Goal: Task Accomplishment & Management: Complete application form

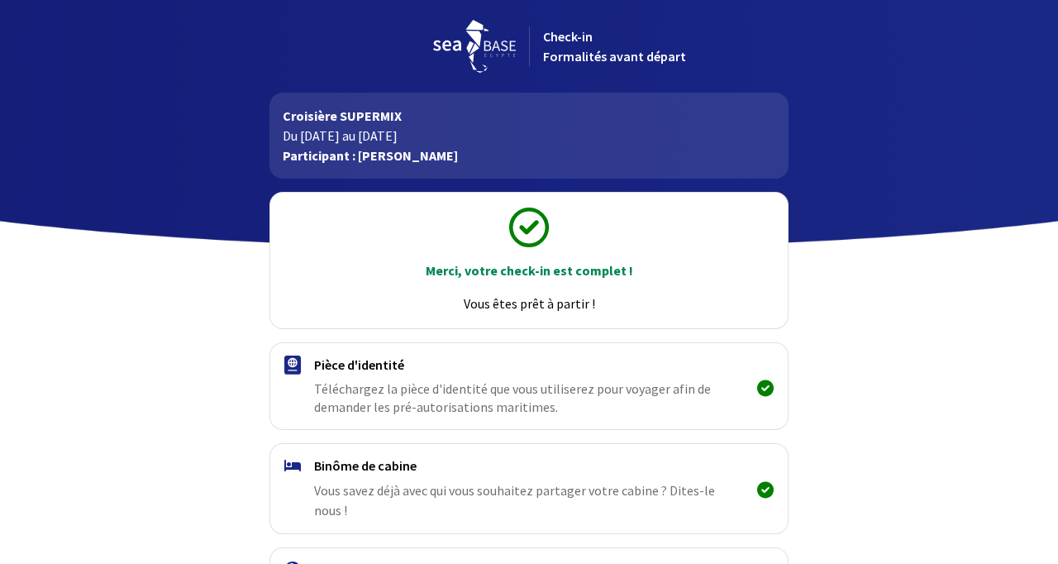
click at [407, 397] on span "Téléchargez la pièce d'identité que vous utiliserez pour voyager afin de demand…" at bounding box center [518, 397] width 409 height 36
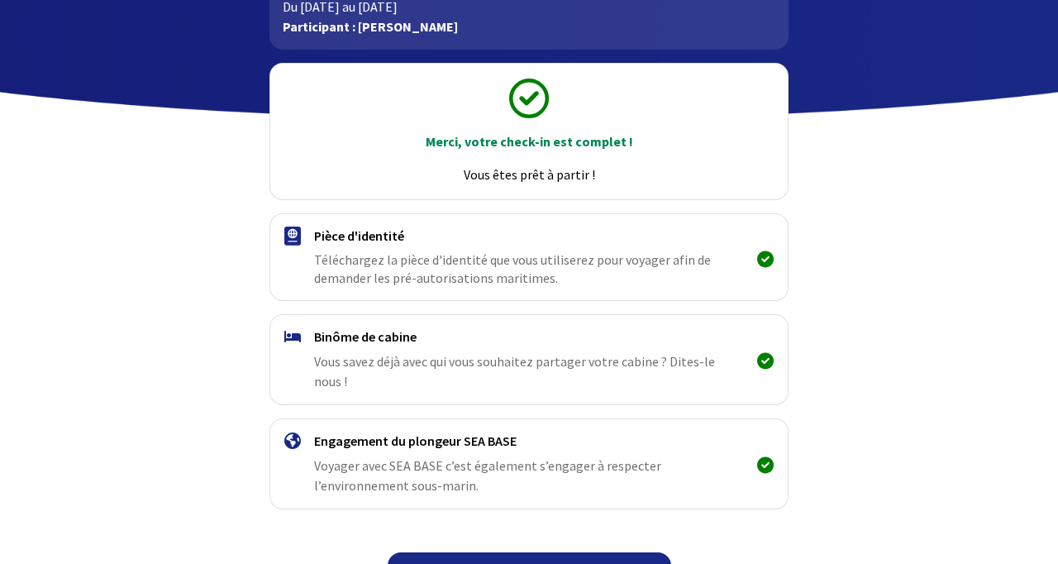
scroll to position [127, 0]
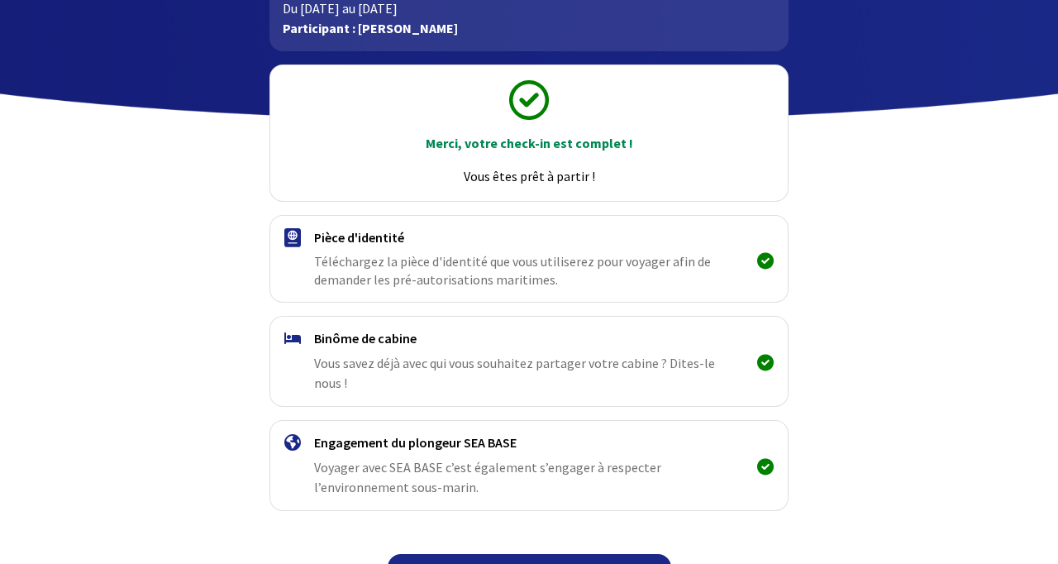
click at [560, 563] on link "Continuer" at bounding box center [530, 574] width 284 height 40
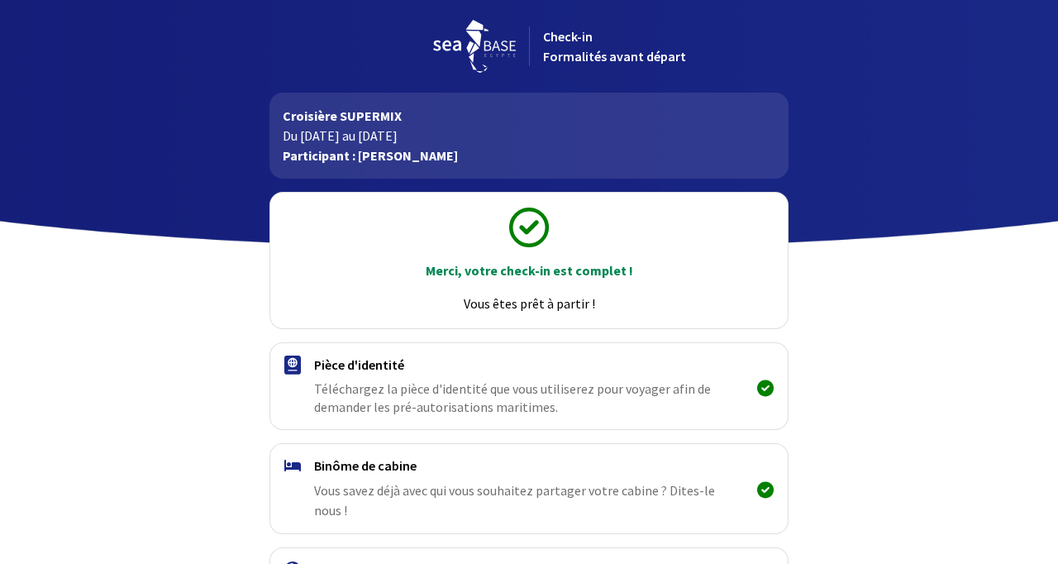
click at [297, 374] on img at bounding box center [292, 364] width 17 height 19
click at [380, 373] on h4 "Pièce d'identité" at bounding box center [528, 364] width 429 height 17
click at [430, 416] on span "Téléchargez la pièce d'identité que vous utiliserez pour voyager afin de demand…" at bounding box center [518, 397] width 409 height 36
click at [518, 409] on span "Téléchargez la pièce d'identité que vous utiliserez pour voyager afin de demand…" at bounding box center [518, 397] width 409 height 36
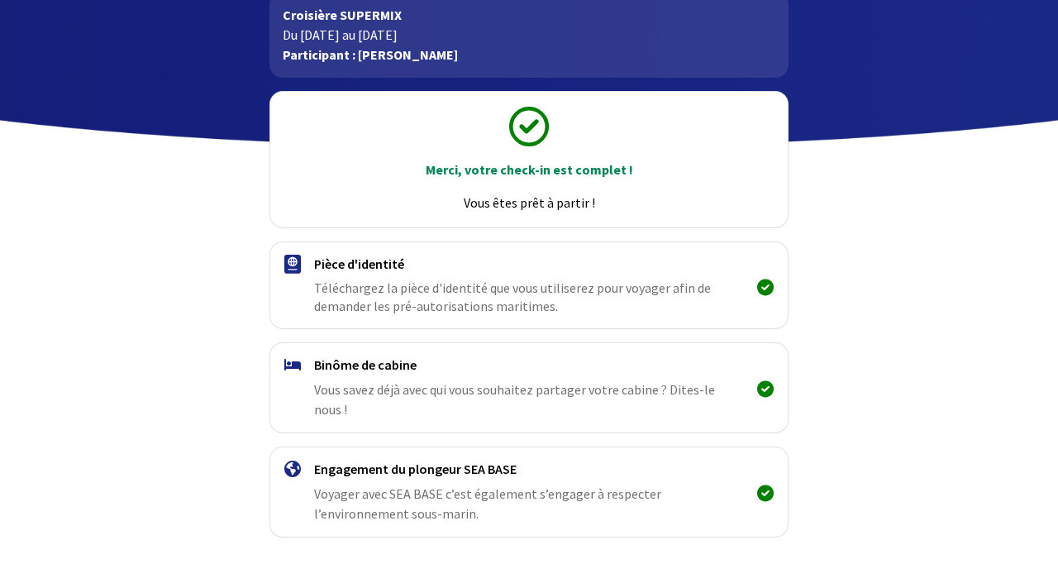
scroll to position [129, 0]
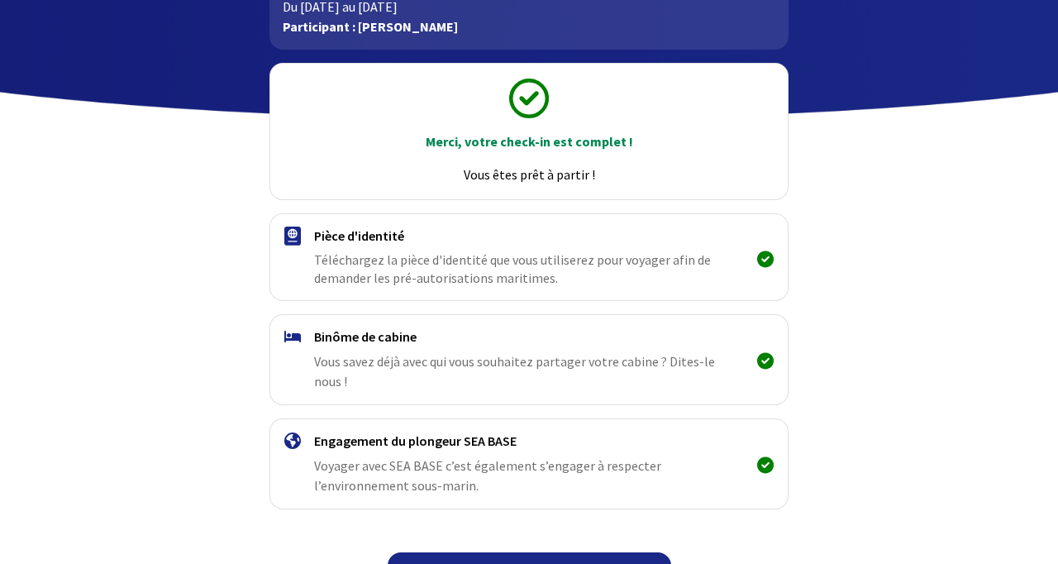
click at [546, 563] on link "Continuer" at bounding box center [530, 572] width 284 height 40
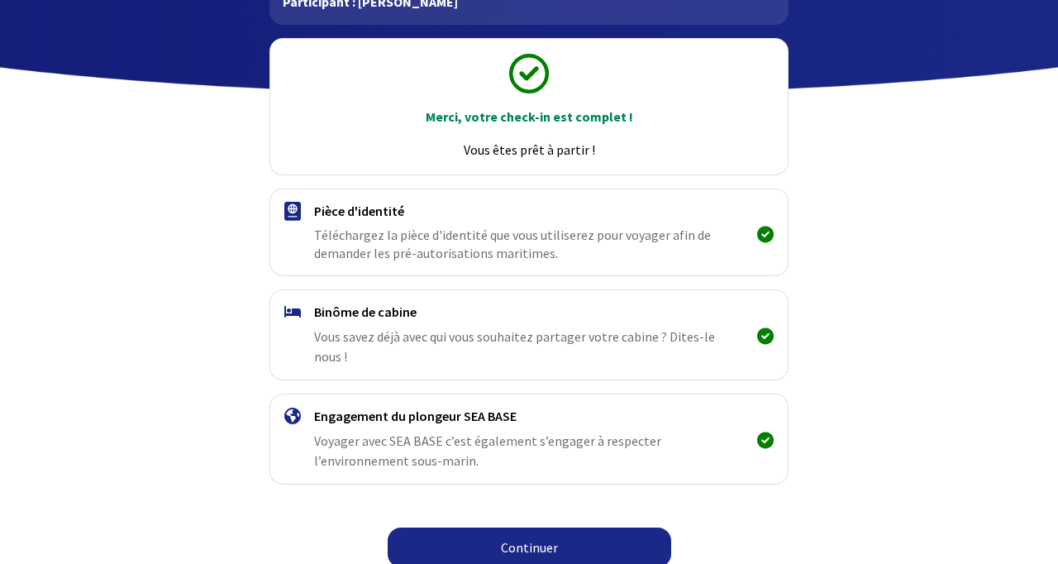
scroll to position [193, 0]
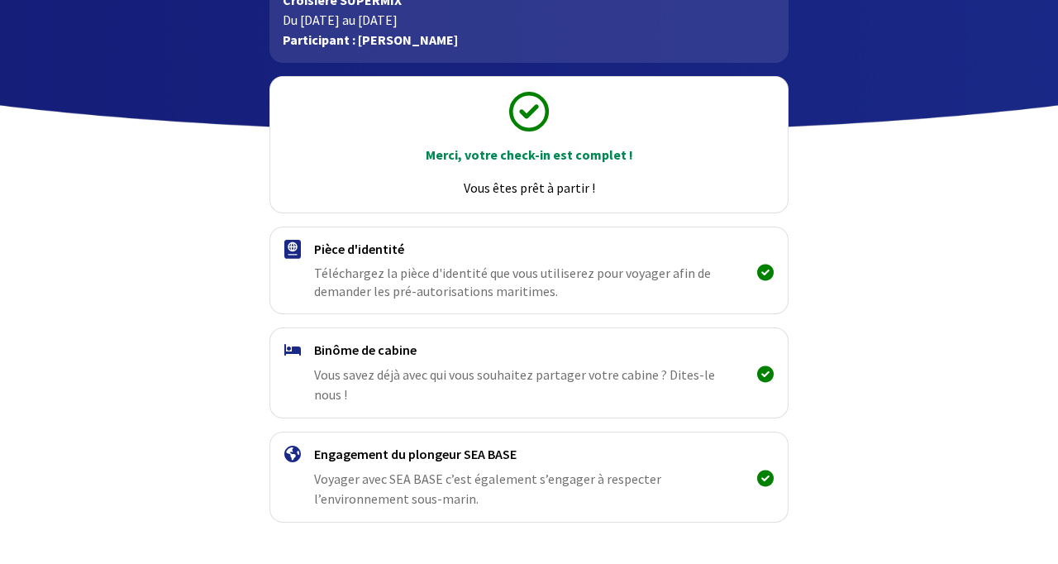
scroll to position [129, 0]
